Goal: Task Accomplishment & Management: Manage account settings

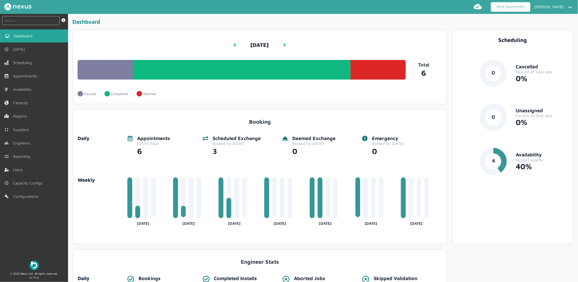
click at [498, 4] on link "Book Appointment" at bounding box center [510, 7] width 39 height 10
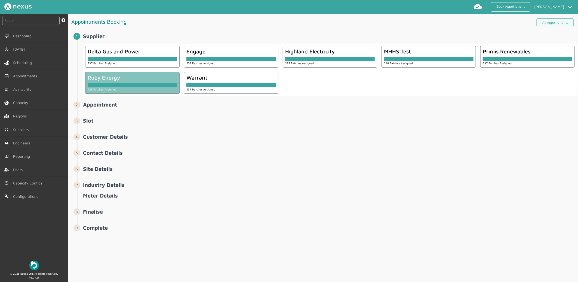
click at [132, 89] on div "236 Patches Assigned" at bounding box center [132, 89] width 89 height 4
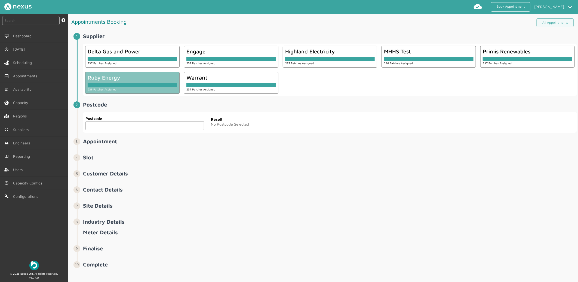
click at [126, 126] on input "text" at bounding box center [144, 125] width 119 height 9
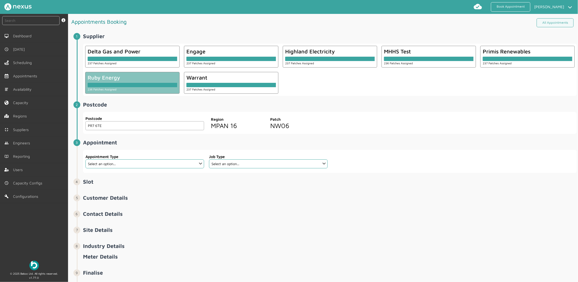
type input "PR7 6TE"
click at [151, 166] on select "Select an option... Additional Work Check Meter Electric Vehicle Emergency Exch…" at bounding box center [144, 163] width 119 height 9
select select "13: 5da647ca4fc5f258734955ce"
click at [85, 159] on select "Select an option... Additional Work Check Meter Electric Vehicle Emergency Exch…" at bounding box center [144, 163] width 119 height 9
click at [256, 164] on select "Select an option... Dual Fuel Dual Fuel - SMETS 2 Electric Electric - SMETS 2 E…" at bounding box center [268, 163] width 119 height 9
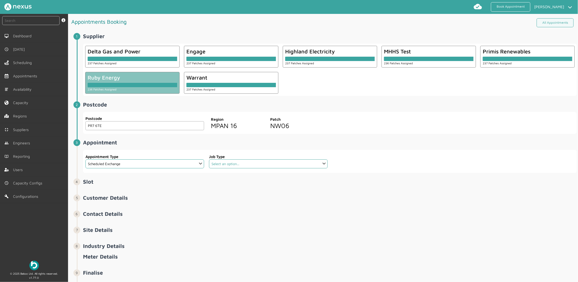
select select "12: 5cc9657c13944aebe30702aa"
click at [209, 159] on select "Select an option... Dual Fuel Dual Fuel - SMETS 2 Electric Electric - SMETS 2 E…" at bounding box center [268, 163] width 119 height 9
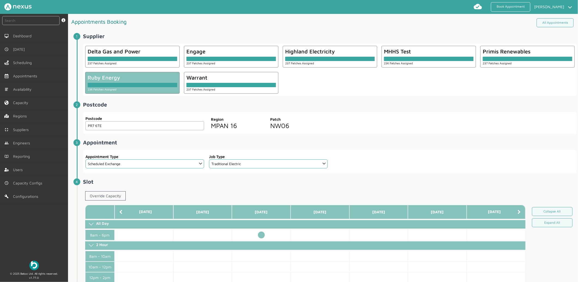
click at [261, 236] on td at bounding box center [261, 234] width 59 height 11
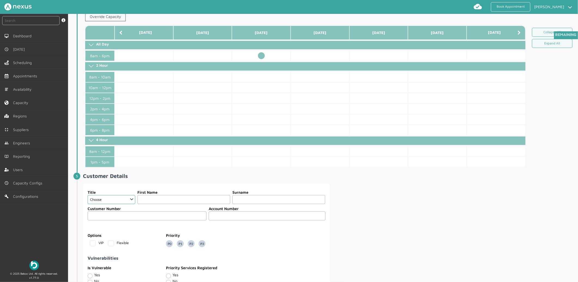
scroll to position [181, 0]
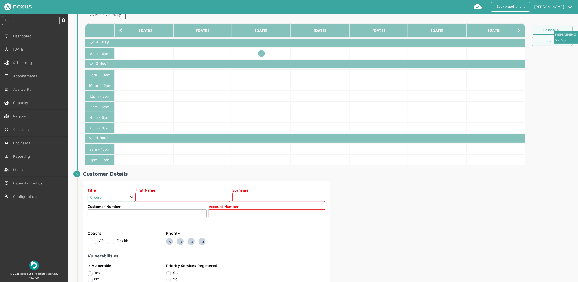
click at [104, 195] on select "Choose Dr Mr Mrs Miss Ms Mx Sir Lady" at bounding box center [112, 197] width 48 height 9
select select "2: Mr"
click at [88, 193] on select "Choose Dr Mr Mrs Miss Ms Mx Sir Lady" at bounding box center [112, 197] width 48 height 9
click at [164, 197] on input "text" at bounding box center [182, 197] width 95 height 9
type input "Customer"
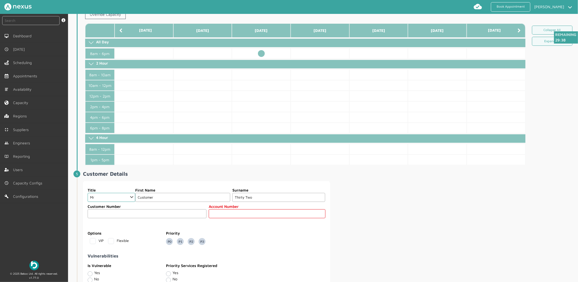
type input "Thirty Two"
type input "32"
click at [386, 220] on div "Title Choose Dr Mr Mrs Miss Ms Mx Sir Lady First Name Customer Surname Thirty T…" at bounding box center [330, 276] width 494 height 190
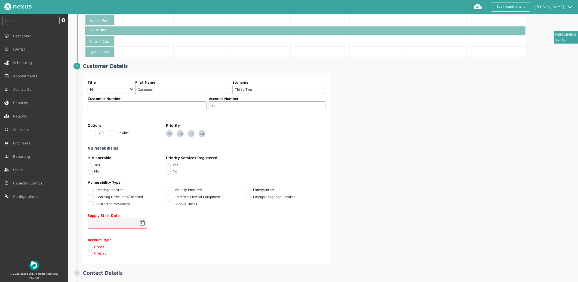
scroll to position [377, 0]
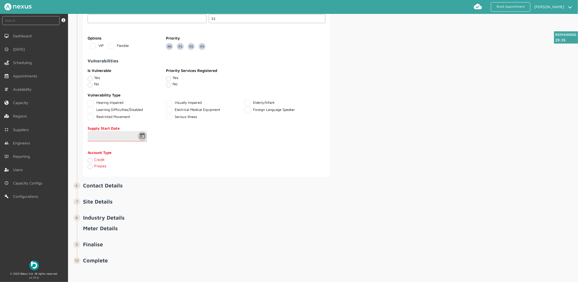
click at [141, 137] on span "Open calendar" at bounding box center [142, 135] width 13 height 13
click at [125, 208] on span "17" at bounding box center [128, 208] width 10 height 10
type input "17/09/2025"
click at [94, 159] on label "Credit" at bounding box center [99, 159] width 10 height 5
click at [90, 159] on input "Credit" at bounding box center [90, 159] width 4 height 5
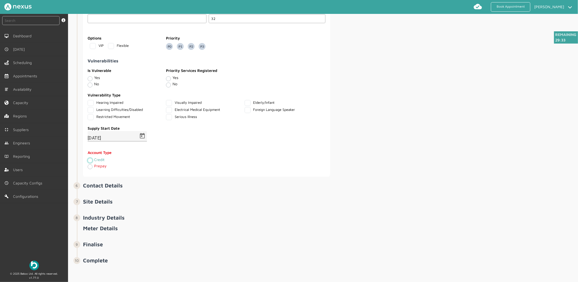
radio input "true"
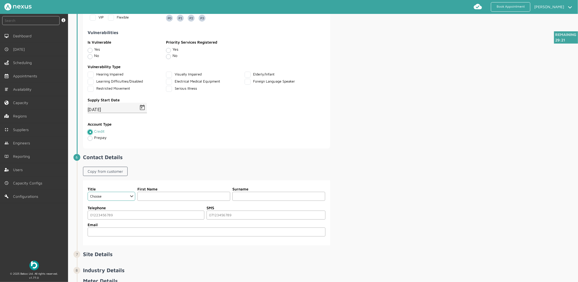
scroll to position [458, 0]
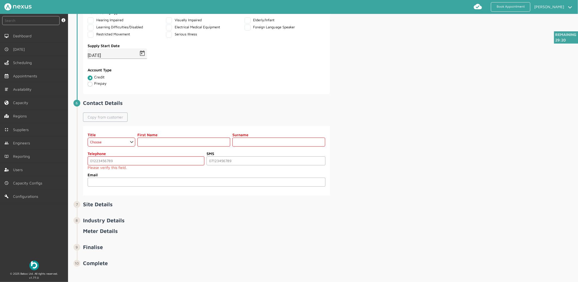
click at [99, 121] on link "Copy from customer" at bounding box center [105, 116] width 45 height 9
select select "2: Mr"
type input "Customer"
type input "Thirty Two"
click at [120, 162] on input "tel" at bounding box center [146, 160] width 117 height 9
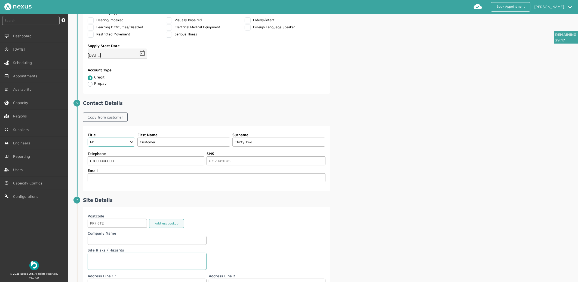
type input "07000000000"
click at [457, 170] on div "Title Choose Dr Mr Mrs Miss Ms Mx Sir Lady First Name Customer Surname Thirty T…" at bounding box center [330, 158] width 494 height 65
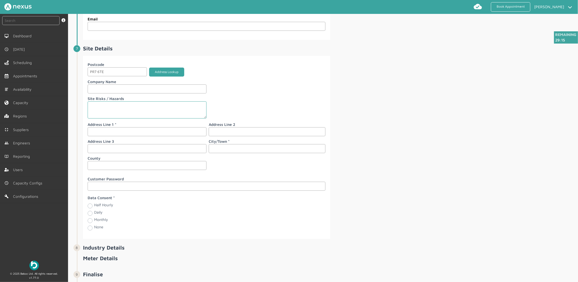
click at [160, 75] on button "Address Lookup" at bounding box center [166, 71] width 35 height 9
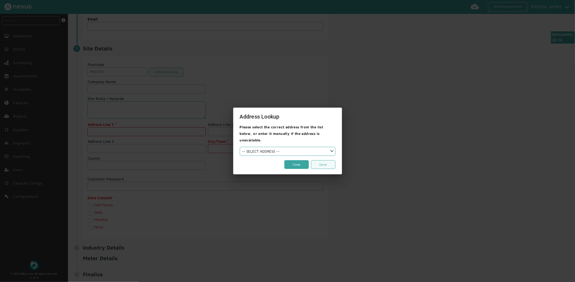
click at [294, 164] on button "Close" at bounding box center [297, 164] width 24 height 9
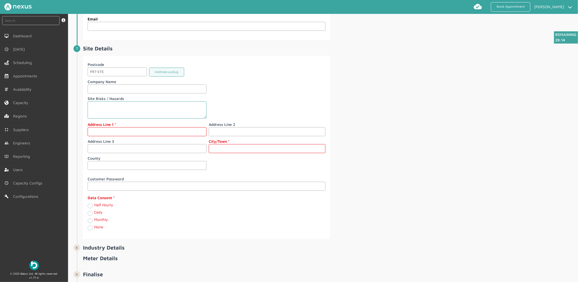
click at [120, 129] on input "text" at bounding box center [147, 131] width 119 height 9
type input "[STREET_ADDRESS]"
type input "[PERSON_NAME]"
click at [387, 180] on div "Postcode PR7 6TE Address Lookup Company Name Site Risks / Hazards Address Line …" at bounding box center [330, 147] width 494 height 183
click at [92, 221] on div "Monthly" at bounding box center [147, 220] width 119 height 6
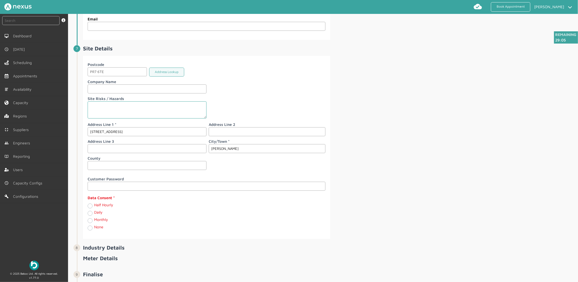
click at [94, 221] on label "Monthly" at bounding box center [101, 219] width 14 height 5
click at [89, 222] on input "Monthly" at bounding box center [90, 219] width 4 height 5
radio input "true"
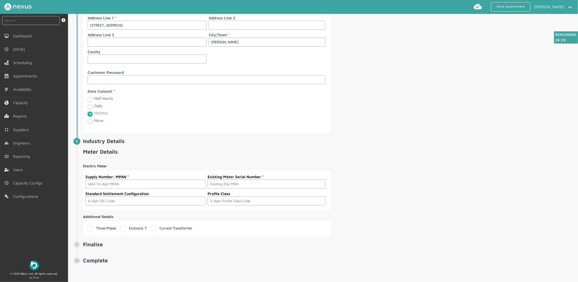
scroll to position [718, 0]
click at [129, 181] on input "text" at bounding box center [145, 183] width 120 height 9
paste input "2300000000310"
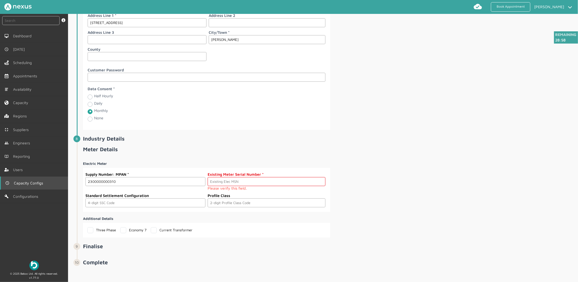
type input "2300000000310"
click at [305, 186] on input "text" at bounding box center [267, 181] width 118 height 9
paste input "M000000032"
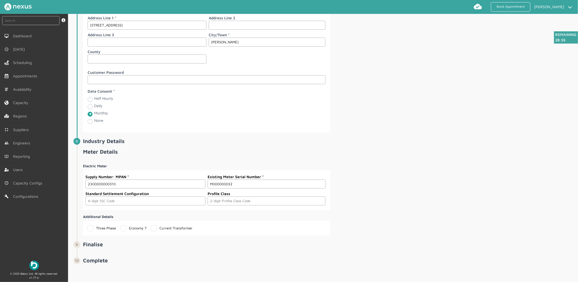
type input "M000000032"
click at [159, 201] on input "text" at bounding box center [145, 200] width 120 height 9
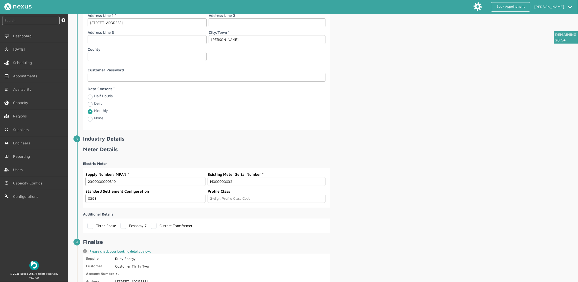
type input "0393"
type input "03"
click at [417, 178] on div "Electric Meter Supply Number: MPAN 2300000000310 Existing Meter Serial Number M…" at bounding box center [330, 194] width 494 height 76
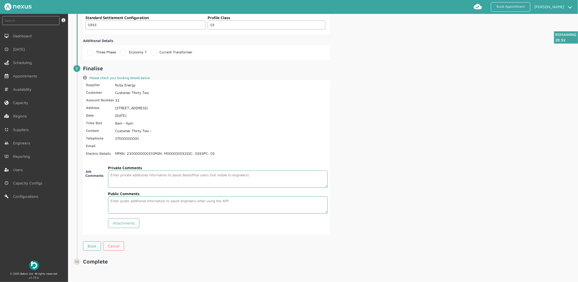
scroll to position [893, 0]
click at [94, 243] on link "Book" at bounding box center [92, 244] width 18 height 9
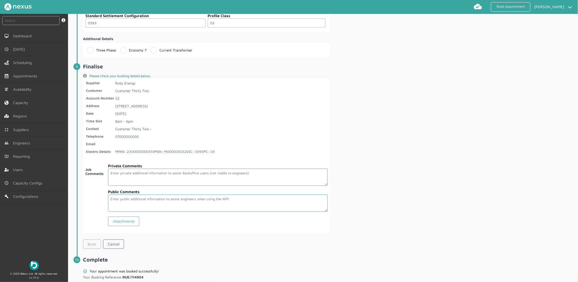
scroll to position [891, 0]
click at [185, 260] on h2 "Complete" at bounding box center [330, 260] width 494 height 6
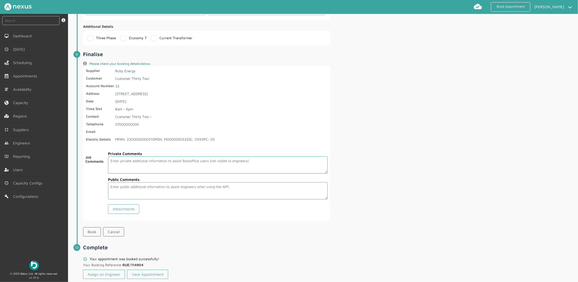
scroll to position [918, 0]
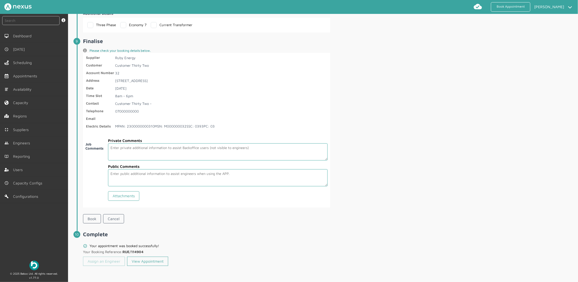
click at [107, 260] on link "Assign an Engineer" at bounding box center [104, 260] width 42 height 9
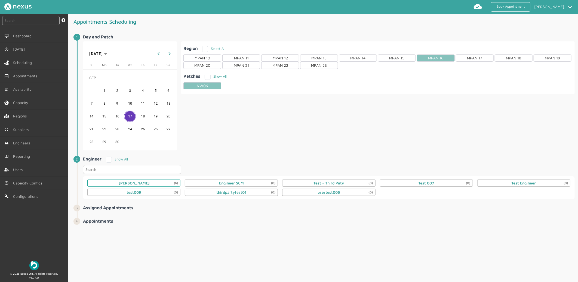
click at [150, 182] on div "Daniel Metcalfe (6)" at bounding box center [133, 182] width 93 height 7
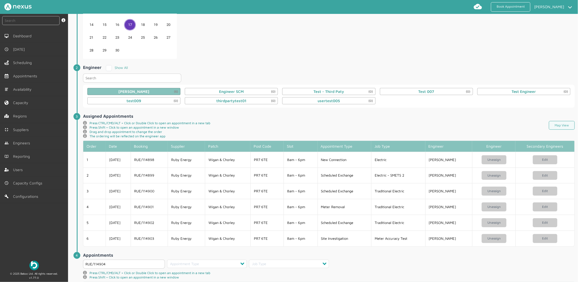
scroll to position [132, 0]
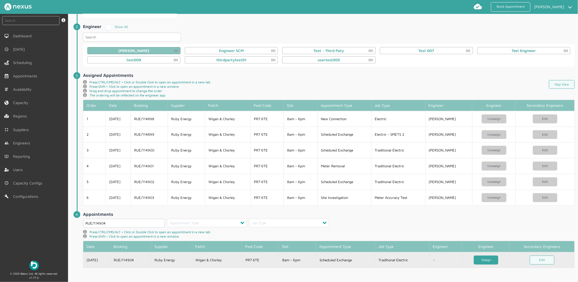
click at [480, 258] on link "Assign" at bounding box center [486, 259] width 24 height 9
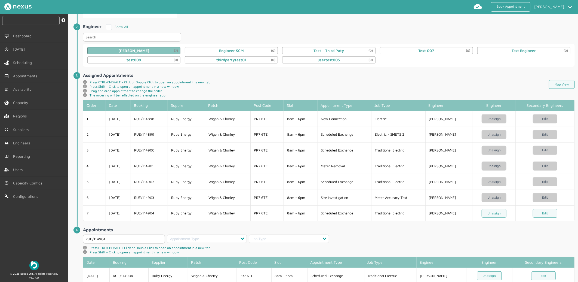
click at [26, 22] on input "text" at bounding box center [30, 20] width 57 height 9
type input "114904"
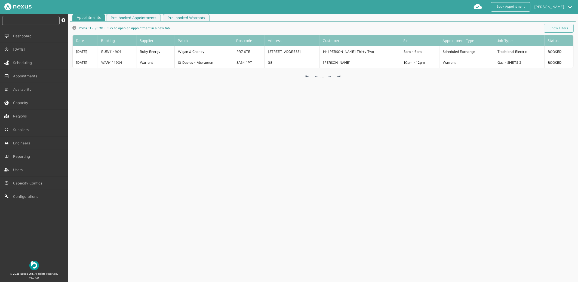
scroll to position [2, 0]
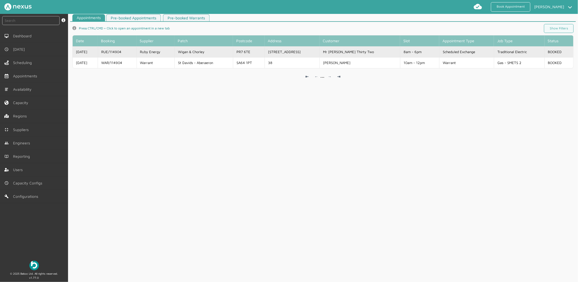
click at [264, 51] on td "PR7 6TE" at bounding box center [249, 51] width 32 height 11
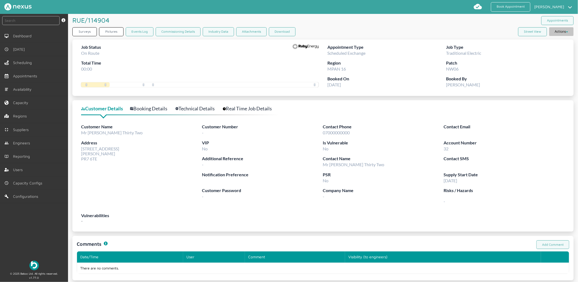
click at [556, 30] on button "Actions" at bounding box center [561, 31] width 24 height 9
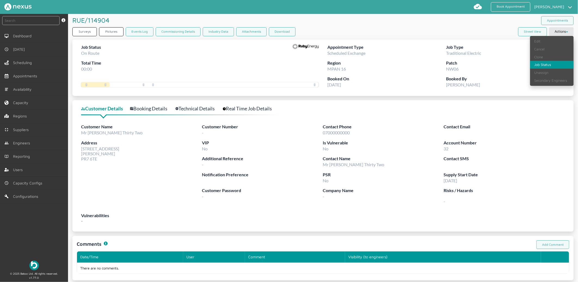
click at [535, 66] on link "Job Status" at bounding box center [552, 65] width 44 height 8
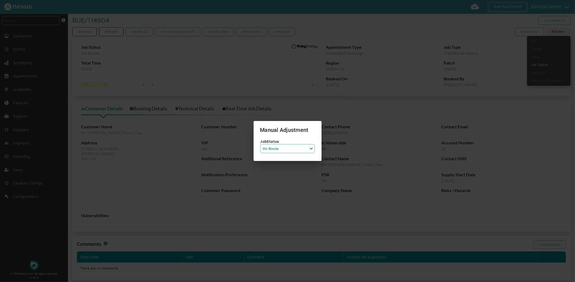
click at [294, 145] on select "Job Status Completed Started On Site On Route Aborted Booked Paused" at bounding box center [288, 148] width 54 height 9
select select "6: BOOKED"
click at [261, 144] on select "Job Status Completed Started On Site On Route Aborted Booked Paused" at bounding box center [288, 148] width 54 height 9
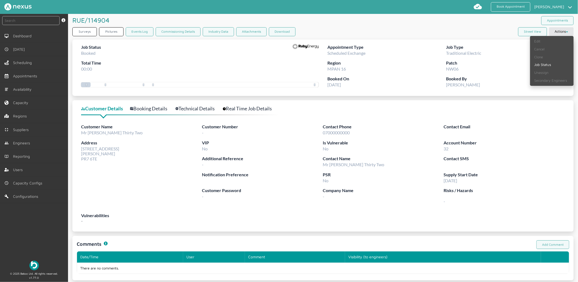
click at [486, 173] on label "Supply Start Date" at bounding box center [504, 174] width 121 height 7
click at [504, 96] on article "RUE/114904 ️️️ Appointments Surveys Pictures Events Log Commissioning Details I…" at bounding box center [323, 147] width 510 height 266
click at [559, 30] on button "Actions" at bounding box center [561, 31] width 24 height 9
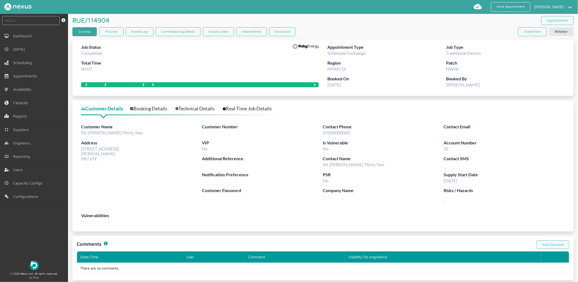
click at [90, 32] on link "Surveys" at bounding box center [84, 31] width 24 height 9
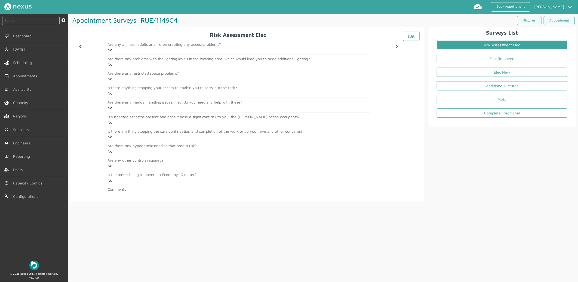
click at [497, 52] on li "Risk Assessment Elec" at bounding box center [501, 46] width 139 height 14
click at [495, 56] on link "Elec Removed" at bounding box center [502, 58] width 131 height 9
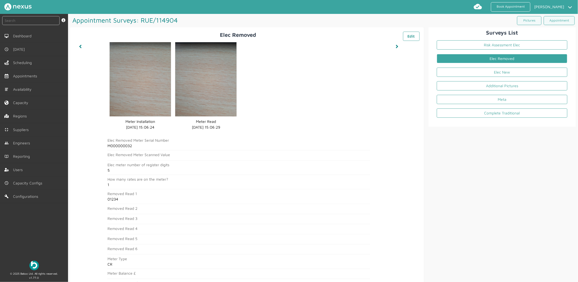
click at [515, 58] on link "Elec Removed" at bounding box center [502, 58] width 131 height 9
click at [509, 69] on link "Elec New" at bounding box center [502, 71] width 131 height 9
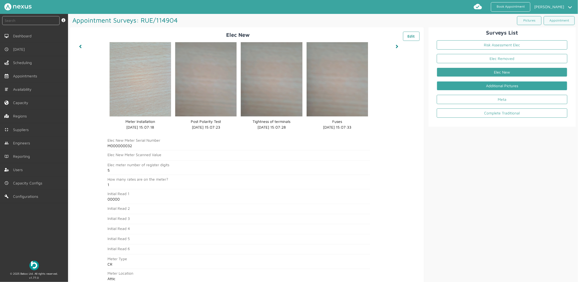
click at [494, 82] on link "Additional Pictures" at bounding box center [502, 85] width 131 height 9
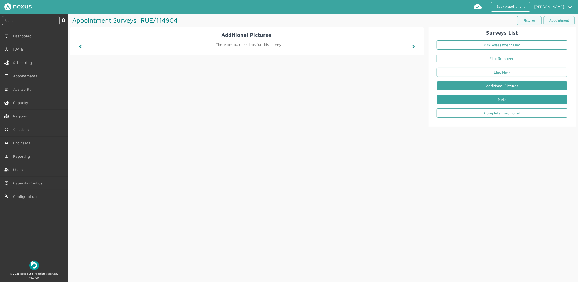
click at [488, 98] on link "Meta" at bounding box center [502, 99] width 131 height 9
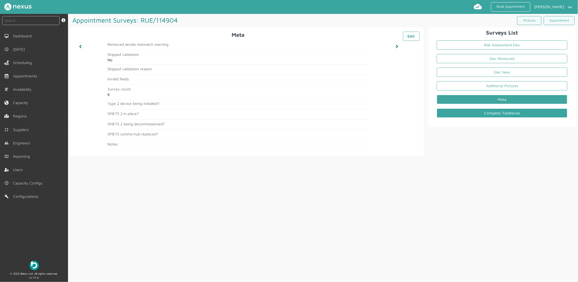
click at [507, 114] on link "Complete Traditional" at bounding box center [502, 112] width 131 height 9
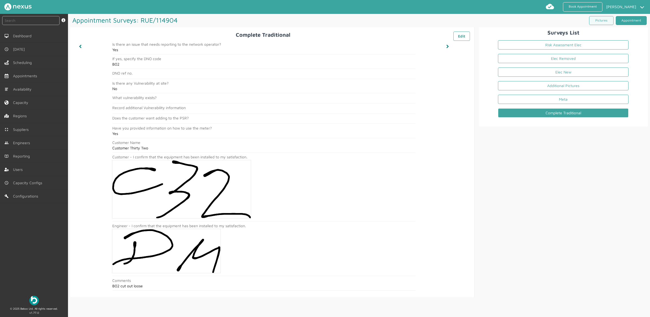
click at [578, 22] on link "Appointment" at bounding box center [631, 20] width 31 height 9
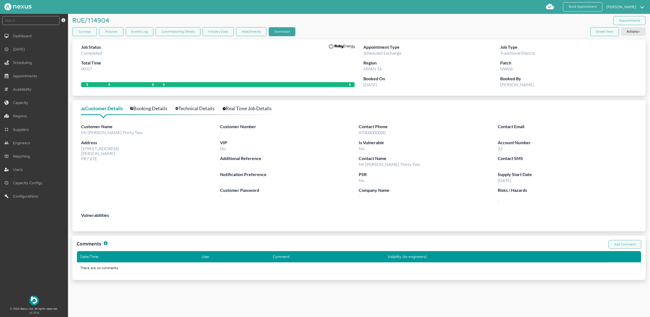
click at [286, 30] on button "Download" at bounding box center [282, 31] width 27 height 9
